Goal: Find specific page/section: Find specific page/section

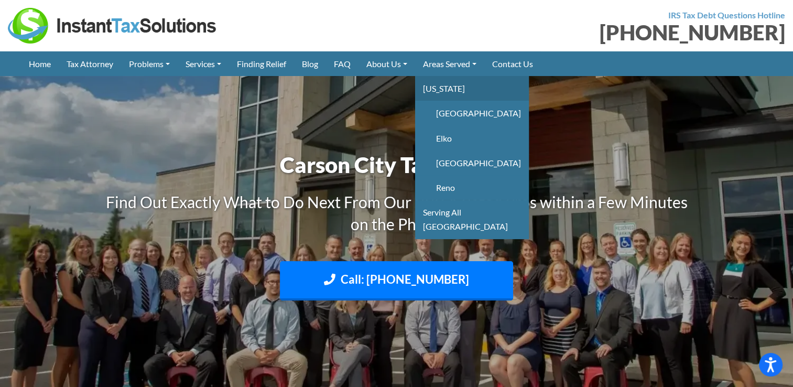
click at [456, 90] on link "[US_STATE]" at bounding box center [472, 88] width 114 height 25
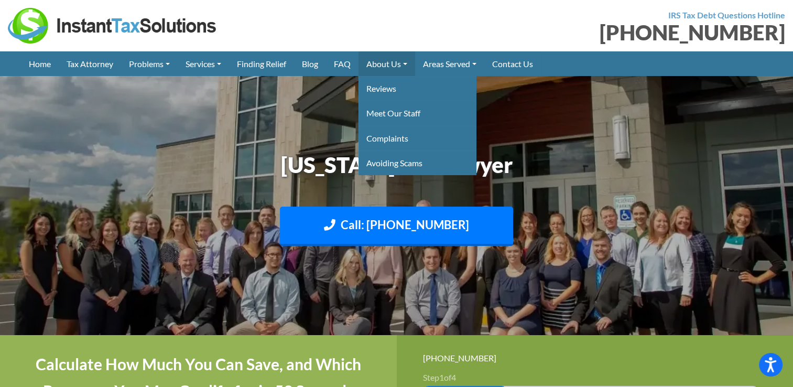
click at [403, 68] on link "About Us" at bounding box center [386, 63] width 57 height 25
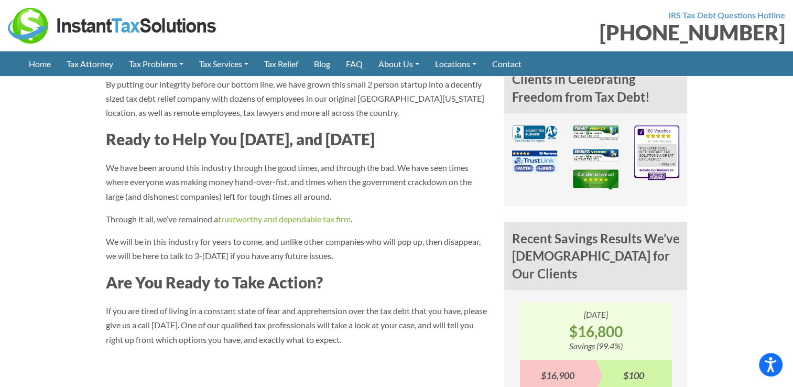
scroll to position [524, 0]
